Goal: Information Seeking & Learning: Learn about a topic

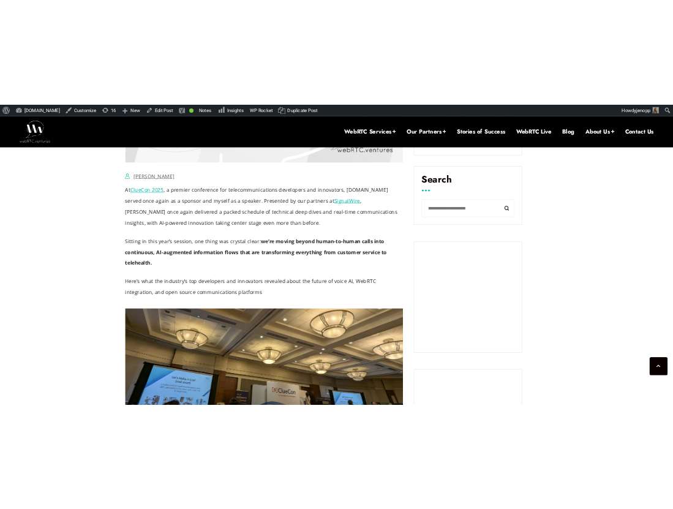
scroll to position [856, 0]
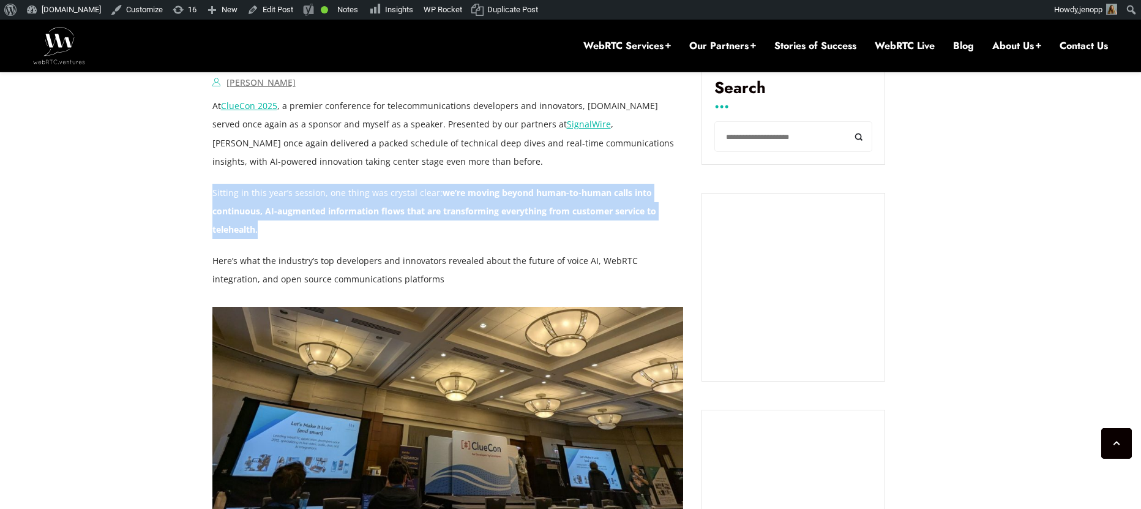
drag, startPoint x: 213, startPoint y: 193, endPoint x: 264, endPoint y: 222, distance: 58.1
click at [264, 222] on p "Sitting in this year’s session, one thing was crystal clear: we’re moving beyon…" at bounding box center [447, 211] width 471 height 55
click at [349, 237] on p "Sitting in this year’s session, one thing was crystal clear: we’re moving beyon…" at bounding box center [447, 211] width 471 height 55
drag, startPoint x: 435, startPoint y: 193, endPoint x: 444, endPoint y: 233, distance: 41.6
click at [444, 233] on p "Sitting in this year’s session, one thing was crystal clear: we’re moving beyon…" at bounding box center [447, 211] width 471 height 55
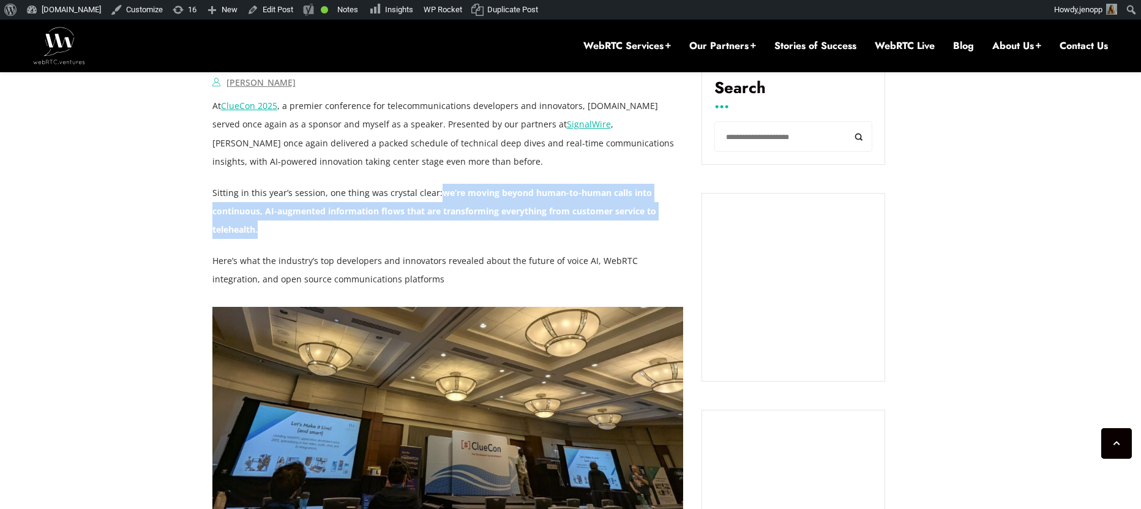
copy strong "we’re moving beyond human-to-human calls into continuous, AI-augmented informat…"
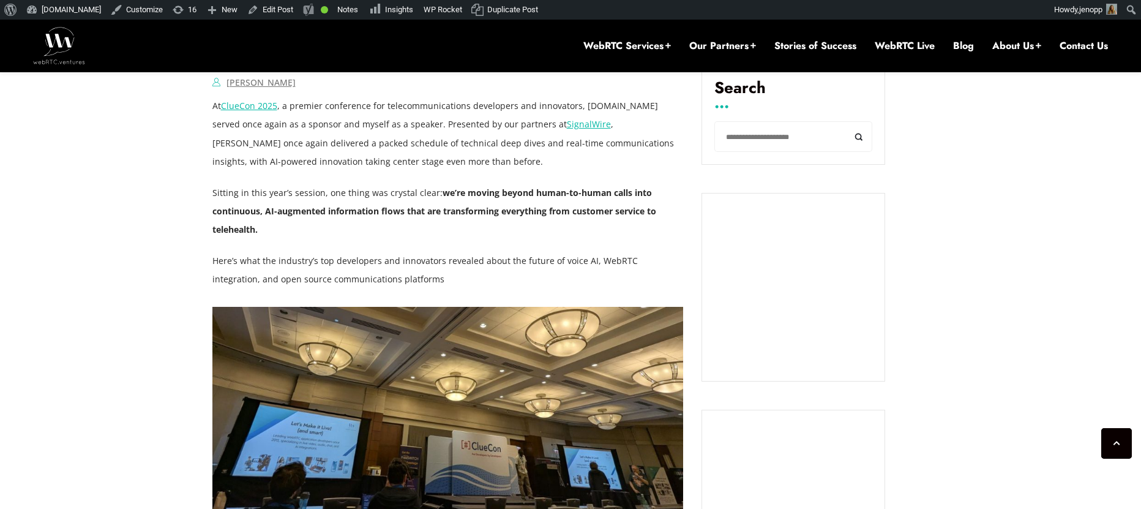
click at [356, 258] on p "Here’s what the industry’s top developers and innovators revealed about the fut…" at bounding box center [447, 270] width 471 height 37
drag, startPoint x: 398, startPoint y: 280, endPoint x: 334, endPoint y: 280, distance: 64.9
click at [334, 280] on p "Here’s what the industry’s top developers and innovators revealed about the fut…" at bounding box center [447, 270] width 471 height 37
click at [405, 281] on p "Here’s what the industry’s top developers and innovators revealed about the fut…" at bounding box center [447, 270] width 471 height 37
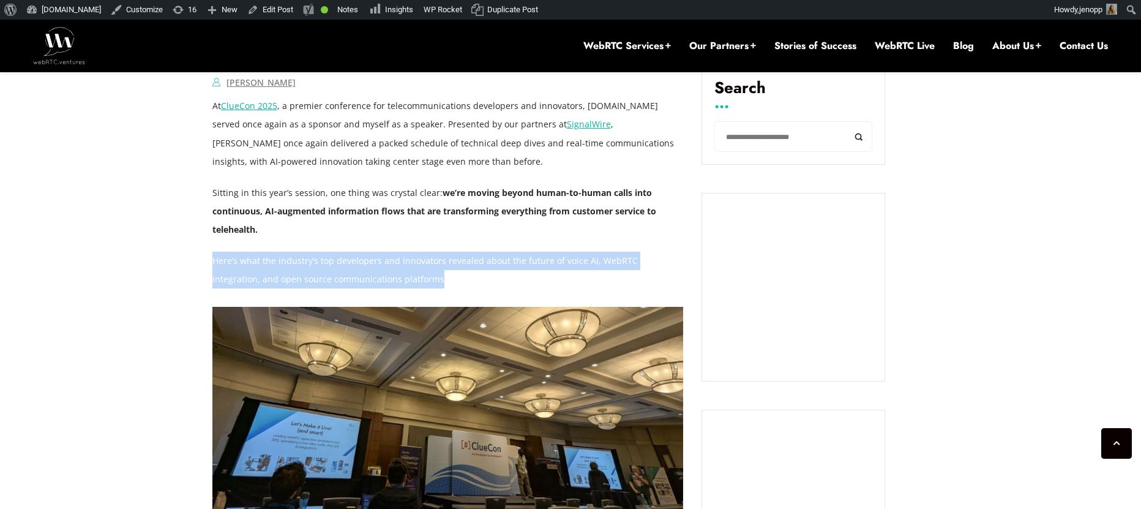
drag, startPoint x: 362, startPoint y: 279, endPoint x: 214, endPoint y: 267, distance: 149.2
click at [214, 267] on p "Here’s what the industry’s top developers and innovators revealed about the fut…" at bounding box center [447, 270] width 471 height 37
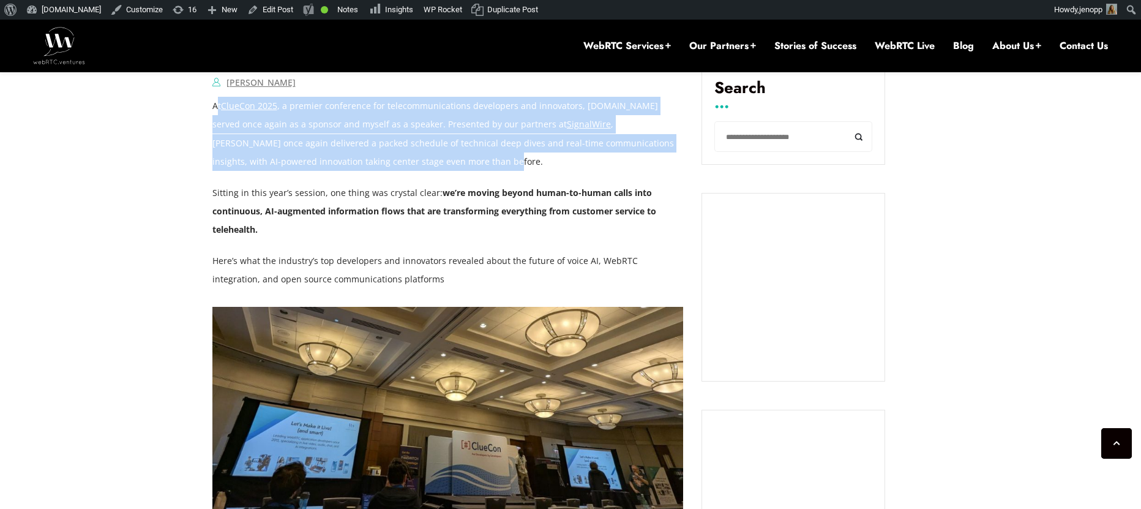
drag, startPoint x: 448, startPoint y: 164, endPoint x: 217, endPoint y: 114, distance: 236.7
click at [217, 114] on p "At [GEOGRAPHIC_DATA] 2025 , a premier conference for telecommunications develop…" at bounding box center [447, 133] width 471 height 73
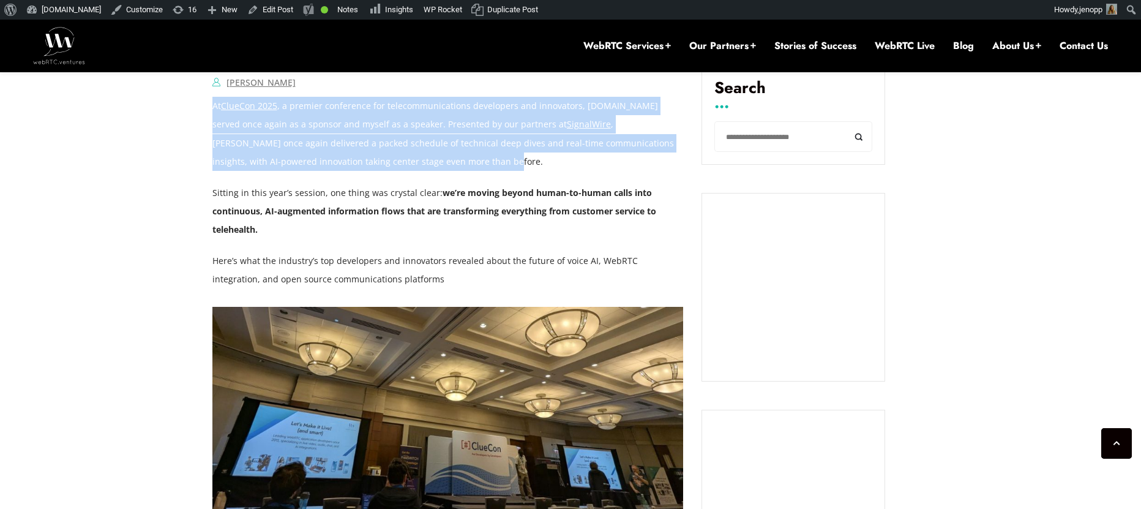
drag, startPoint x: 214, startPoint y: 108, endPoint x: 441, endPoint y: 160, distance: 233.1
click at [441, 160] on p "At [GEOGRAPHIC_DATA] 2025 , a premier conference for telecommunications develop…" at bounding box center [447, 133] width 471 height 73
copy p "At [GEOGRAPHIC_DATA] 2025 , a premier conference for telecommunications develop…"
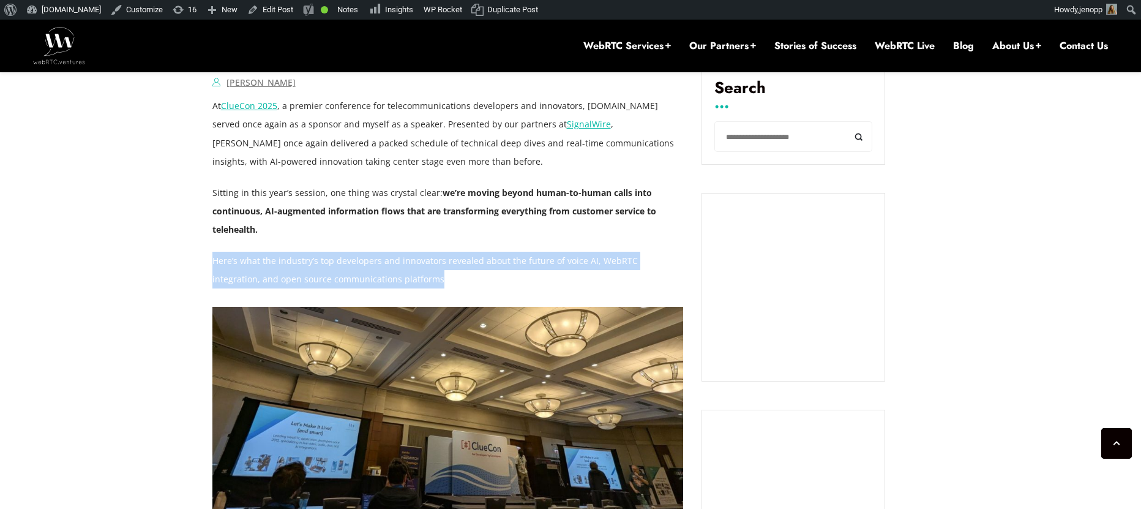
drag, startPoint x: 379, startPoint y: 279, endPoint x: 212, endPoint y: 266, distance: 167.0
click at [212, 266] on p "Here’s what the industry’s top developers and innovators revealed about the fut…" at bounding box center [447, 270] width 471 height 37
copy p "Here’s what the industry’s top developers and innovators revealed about the fut…"
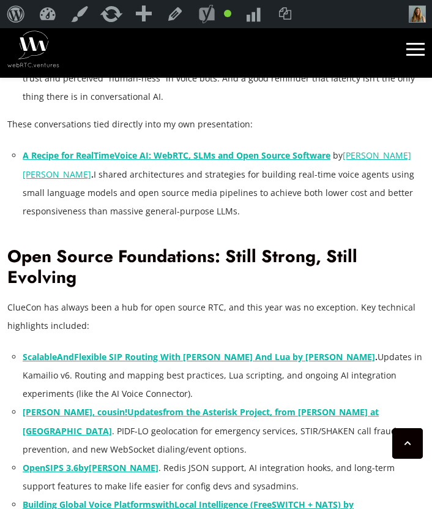
scroll to position [1945, 0]
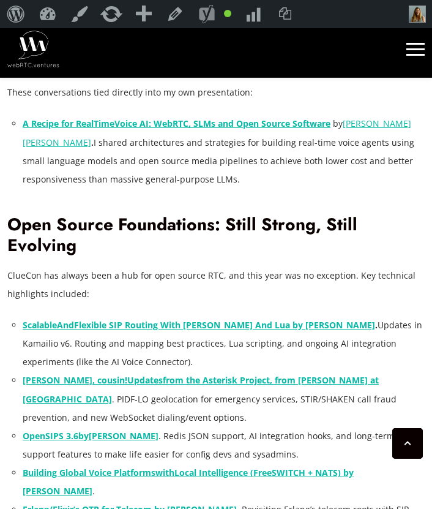
click at [375, 319] on strong "Flexible SIP Routing With [PERSON_NAME] And Lua by [PERSON_NAME]" at bounding box center [224, 325] width 301 height 12
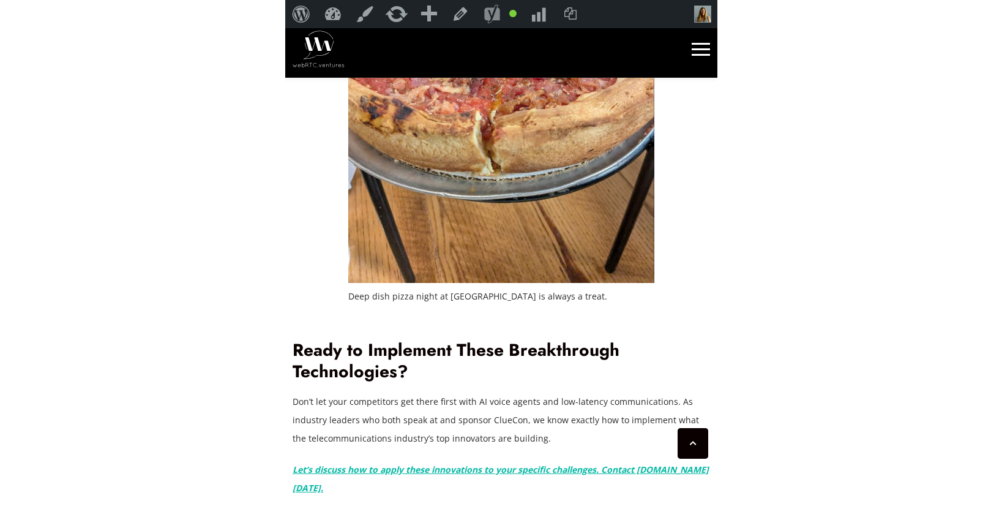
scroll to position [3544, 0]
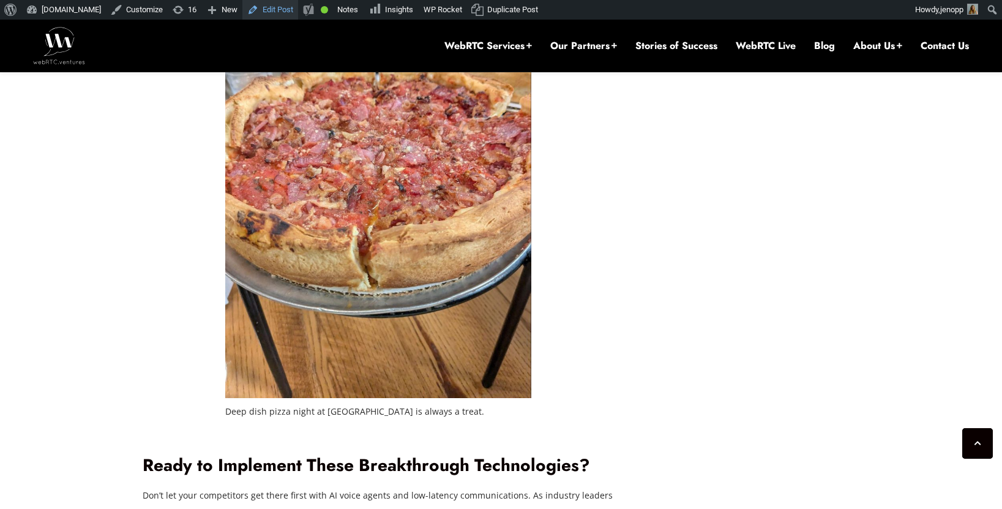
click at [275, 8] on link "Edit Post" at bounding box center [270, 10] width 56 height 20
